Goal: Transaction & Acquisition: Purchase product/service

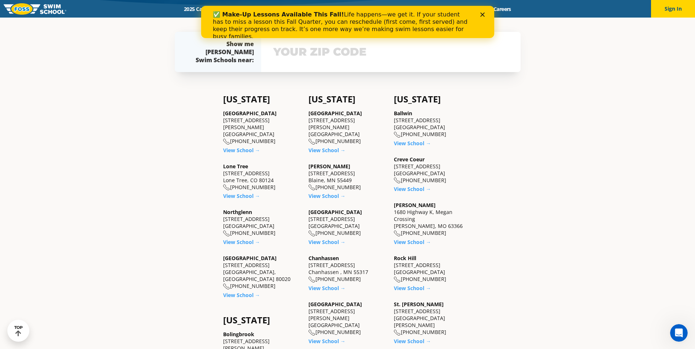
scroll to position [220, 0]
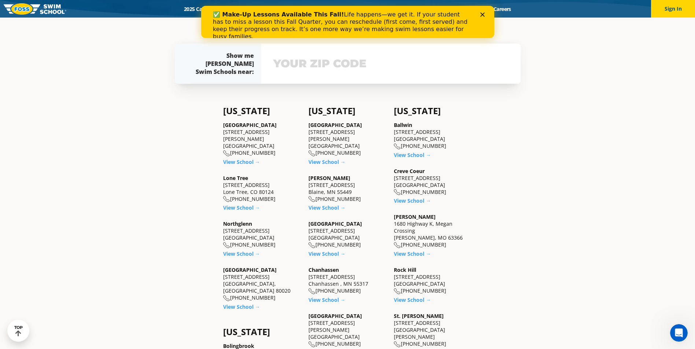
click at [483, 14] on icon "Close" at bounding box center [482, 14] width 4 height 4
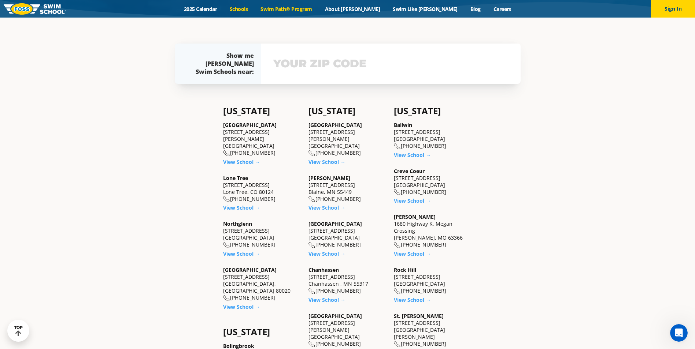
click at [318, 7] on link "Swim Path® Program" at bounding box center [286, 8] width 64 height 7
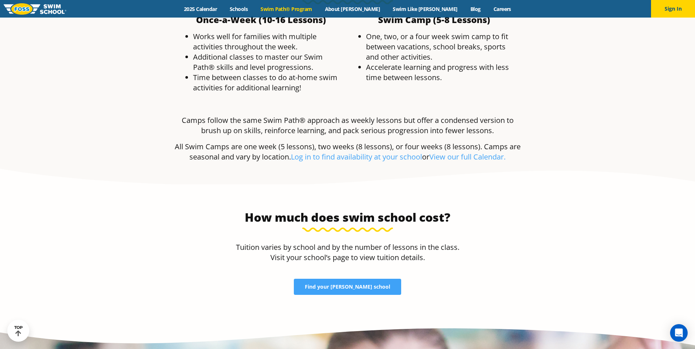
scroll to position [1465, 0]
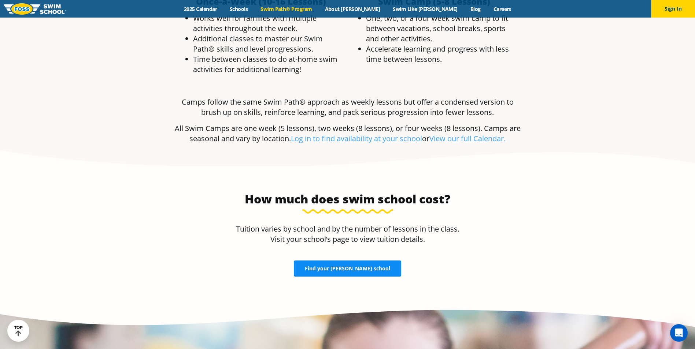
click at [353, 266] on span "Find your FOSS school" at bounding box center [347, 268] width 85 height 5
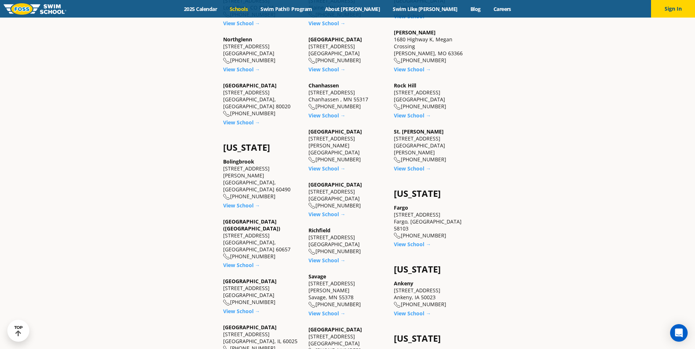
scroll to position [403, 0]
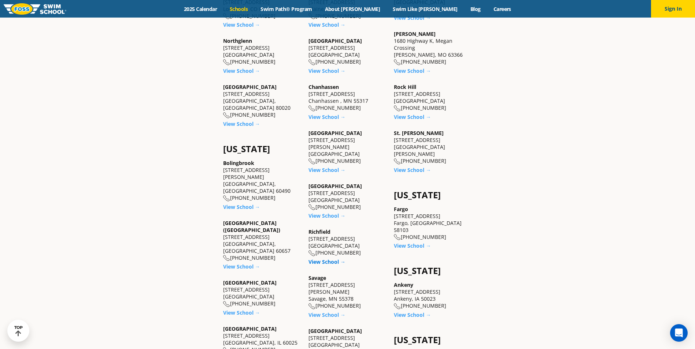
click at [332, 259] on link "View School →" at bounding box center [326, 262] width 37 height 7
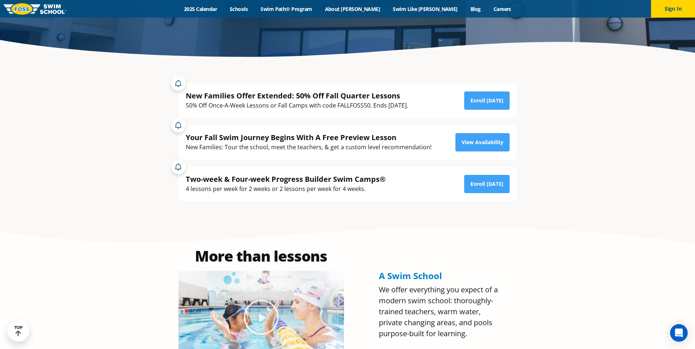
scroll to position [183, 0]
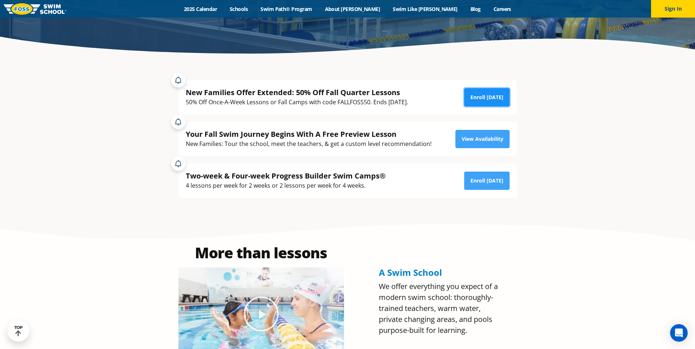
click at [494, 96] on link "Enroll Today" at bounding box center [486, 97] width 45 height 18
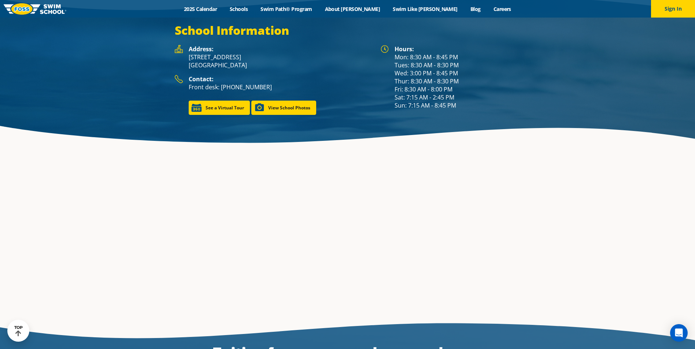
scroll to position [1136, 0]
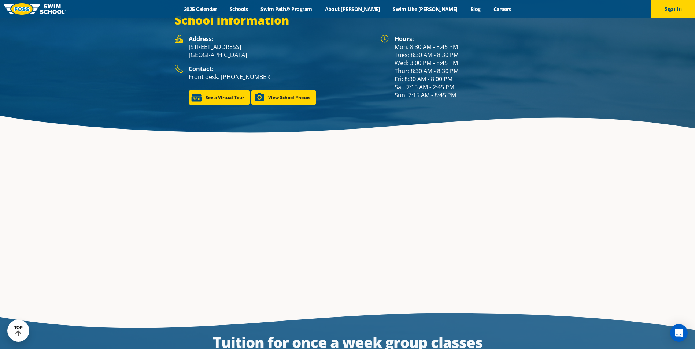
drag, startPoint x: 189, startPoint y: 38, endPoint x: 250, endPoint y: 44, distance: 61.5
click at [250, 44] on p "2902 W 66th Street Richfield, MN 55423" at bounding box center [281, 51] width 185 height 16
drag, startPoint x: 250, startPoint y: 44, endPoint x: 234, endPoint y: 44, distance: 16.1
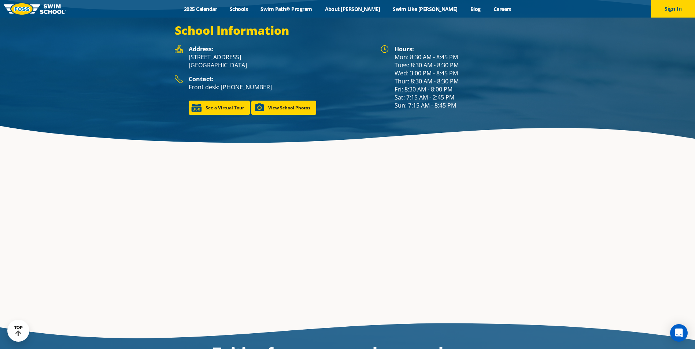
copy p "2902 W 66th Street Richfield, MN 55423"
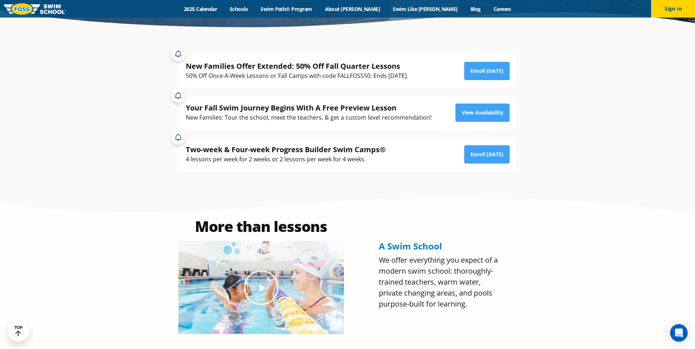
scroll to position [0, 0]
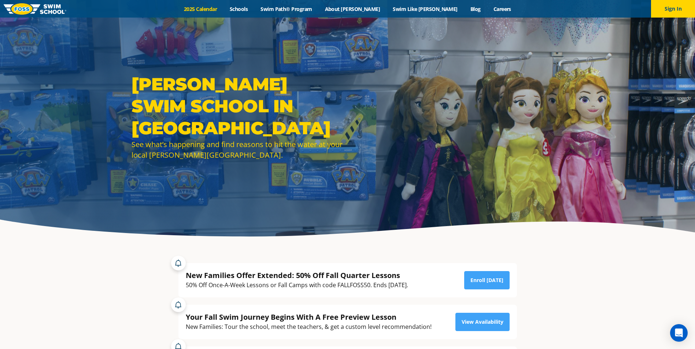
click at [223, 9] on link "2025 Calendar" at bounding box center [201, 8] width 46 height 7
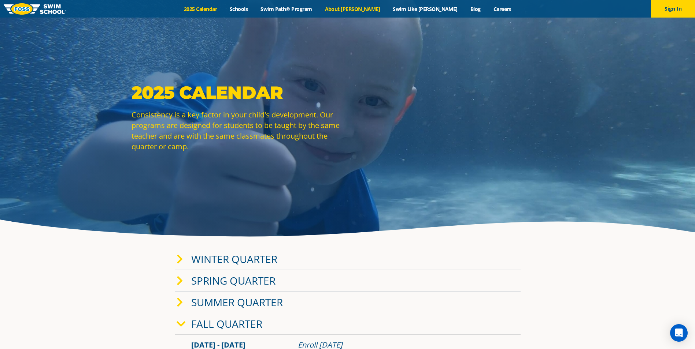
click at [371, 8] on link "About [PERSON_NAME]" at bounding box center [352, 8] width 68 height 7
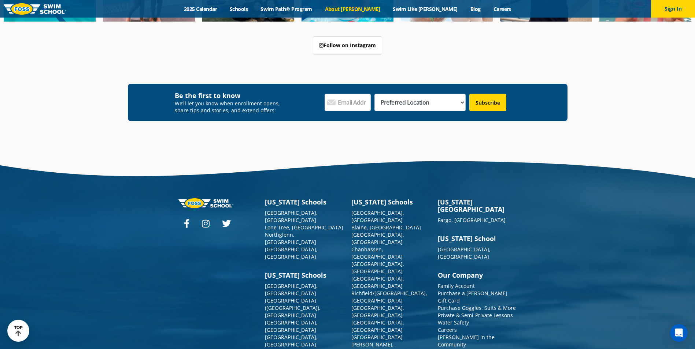
scroll to position [1961, 0]
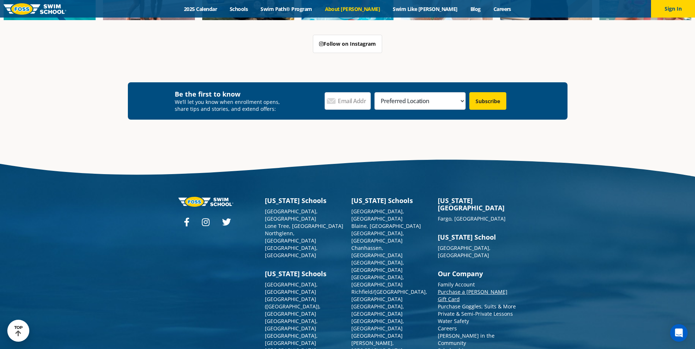
click at [467, 289] on link "Purchase a [PERSON_NAME] Gift Card" at bounding box center [473, 296] width 70 height 14
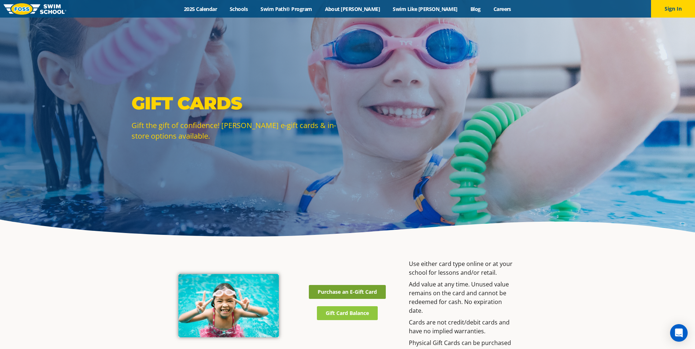
click at [356, 293] on span "Purchase an E-Gift Card" at bounding box center [347, 292] width 59 height 5
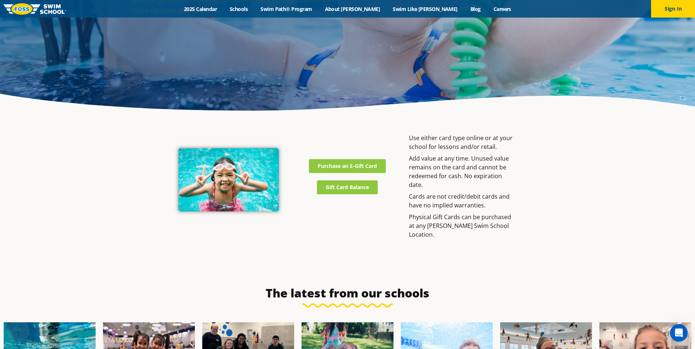
scroll to position [147, 0]
